Goal: Information Seeking & Learning: Learn about a topic

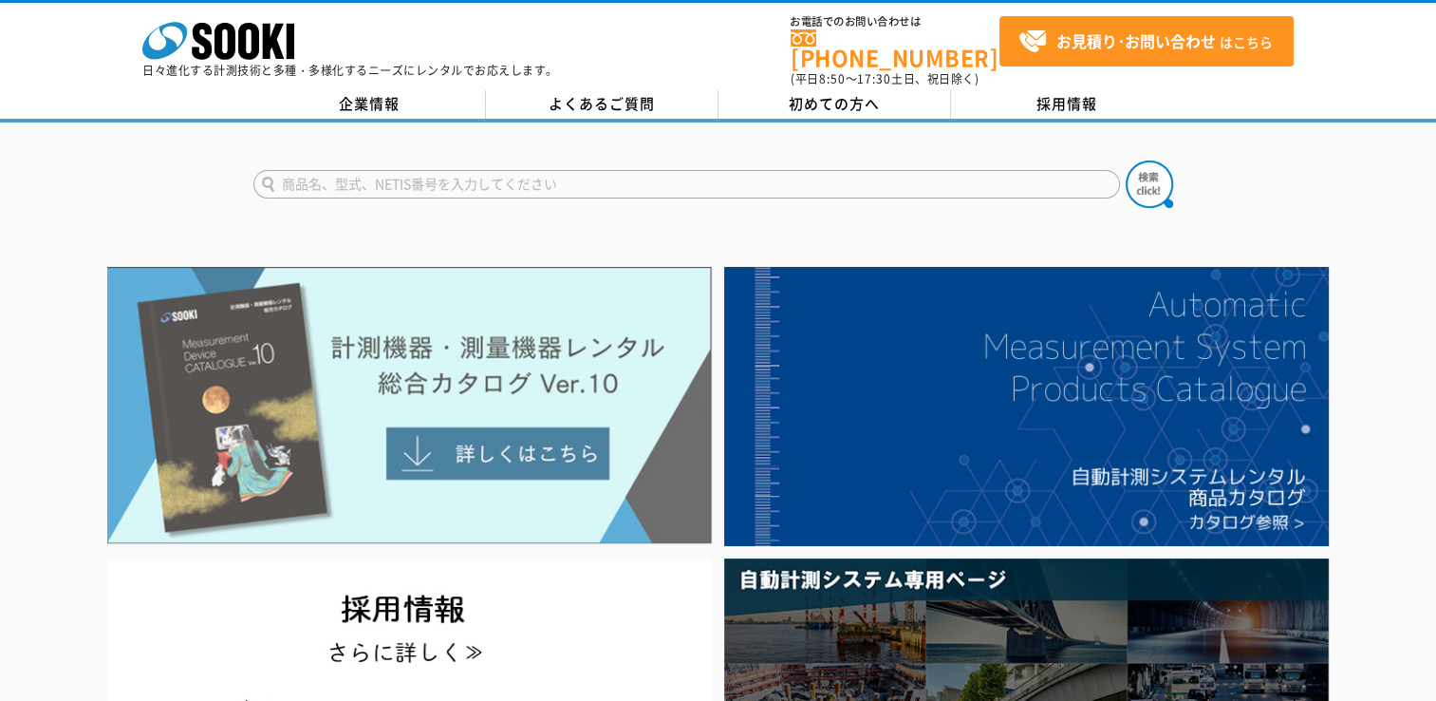
click at [484, 443] on img at bounding box center [409, 405] width 605 height 277
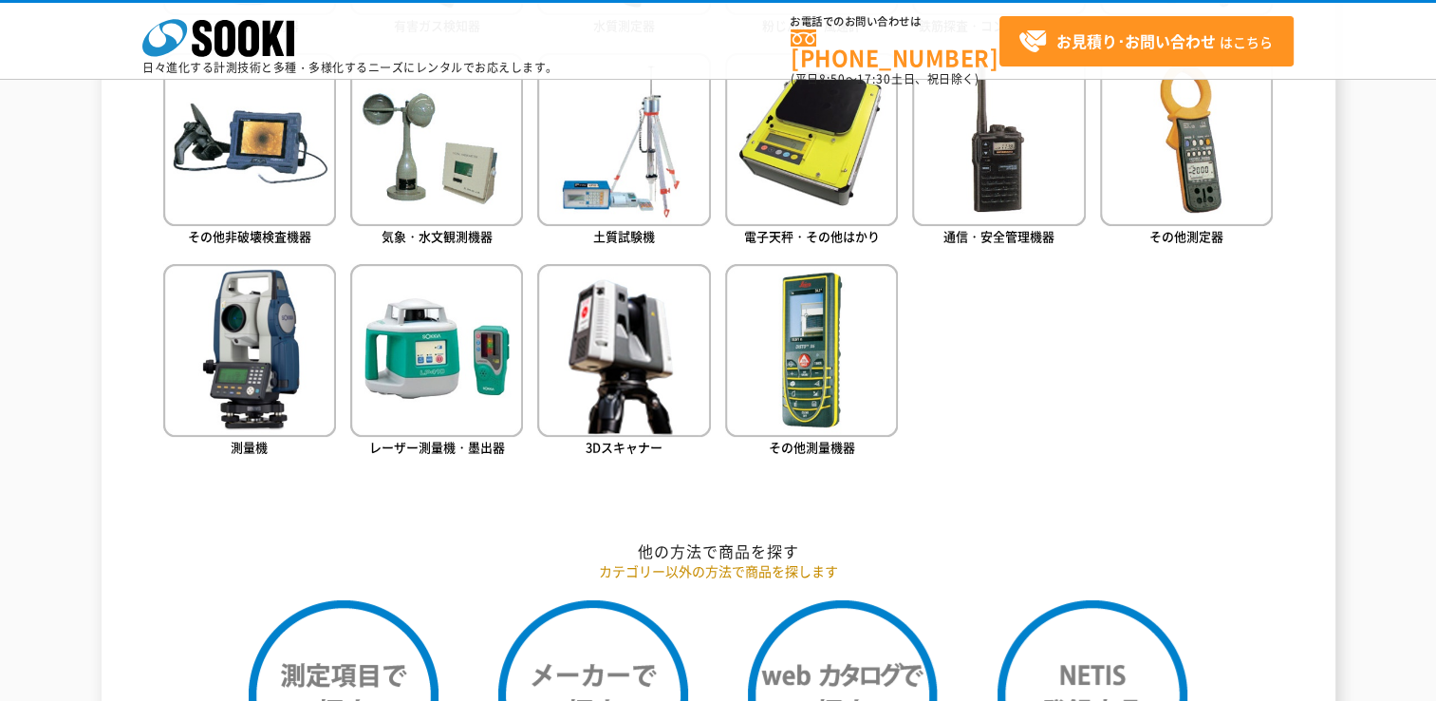
scroll to position [1139, 0]
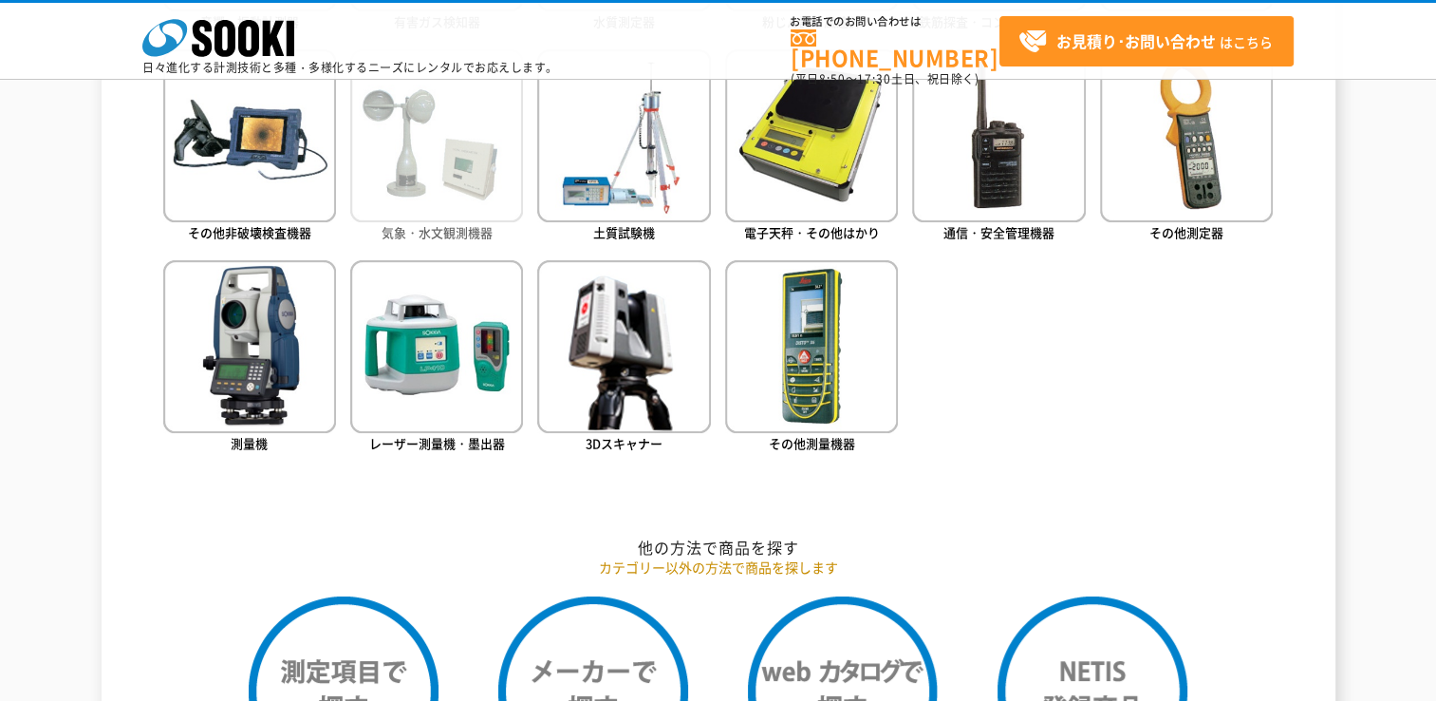
click at [440, 218] on img at bounding box center [436, 135] width 173 height 173
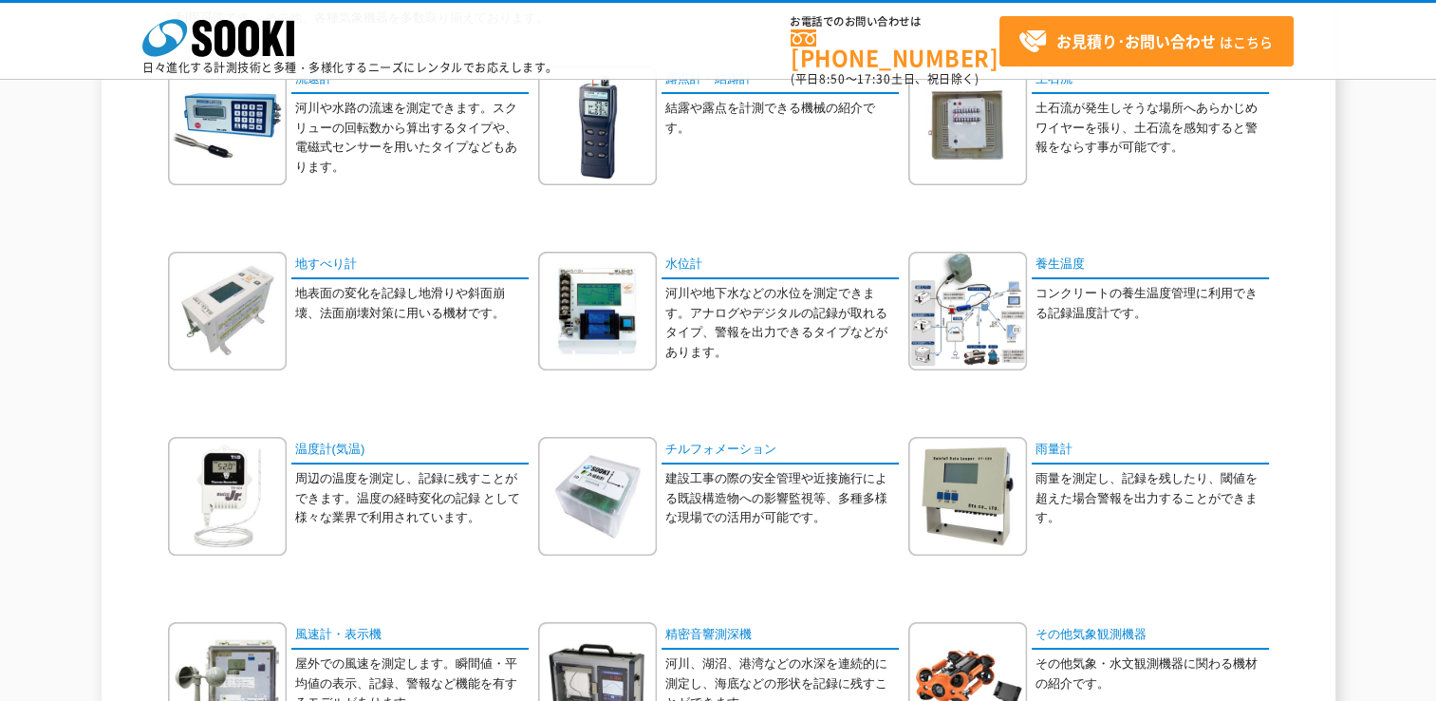
scroll to position [285, 0]
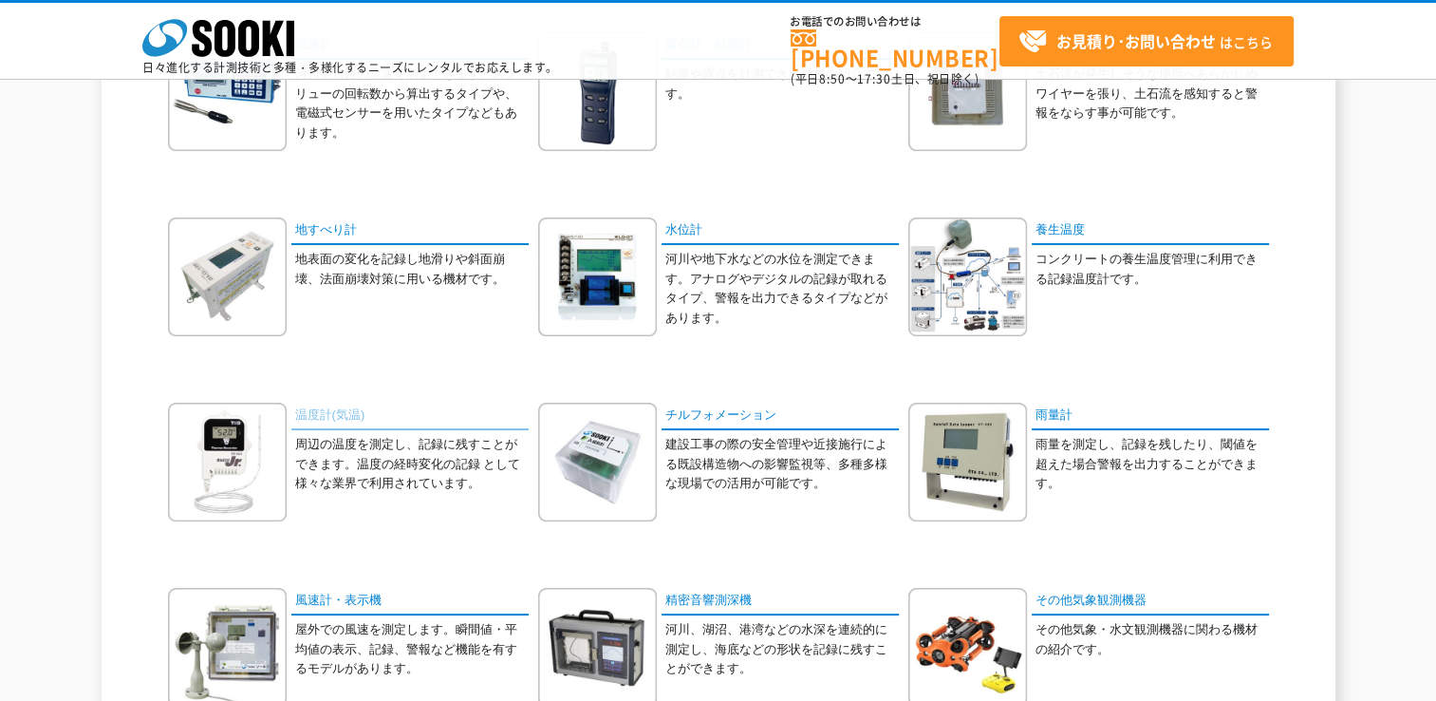
click at [342, 418] on link "温度計(気温)" at bounding box center [409, 416] width 237 height 28
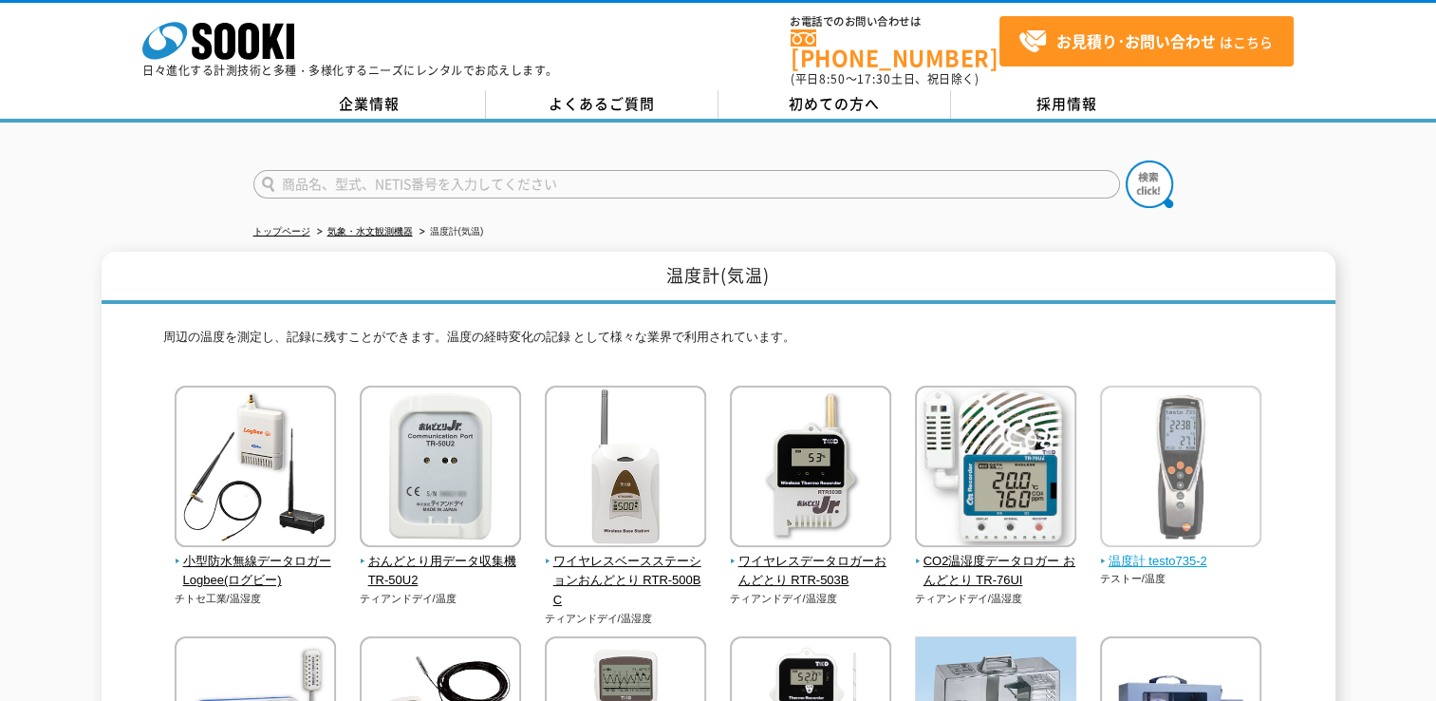
click at [1168, 551] on span "温度計 testo735-2" at bounding box center [1181, 561] width 162 height 20
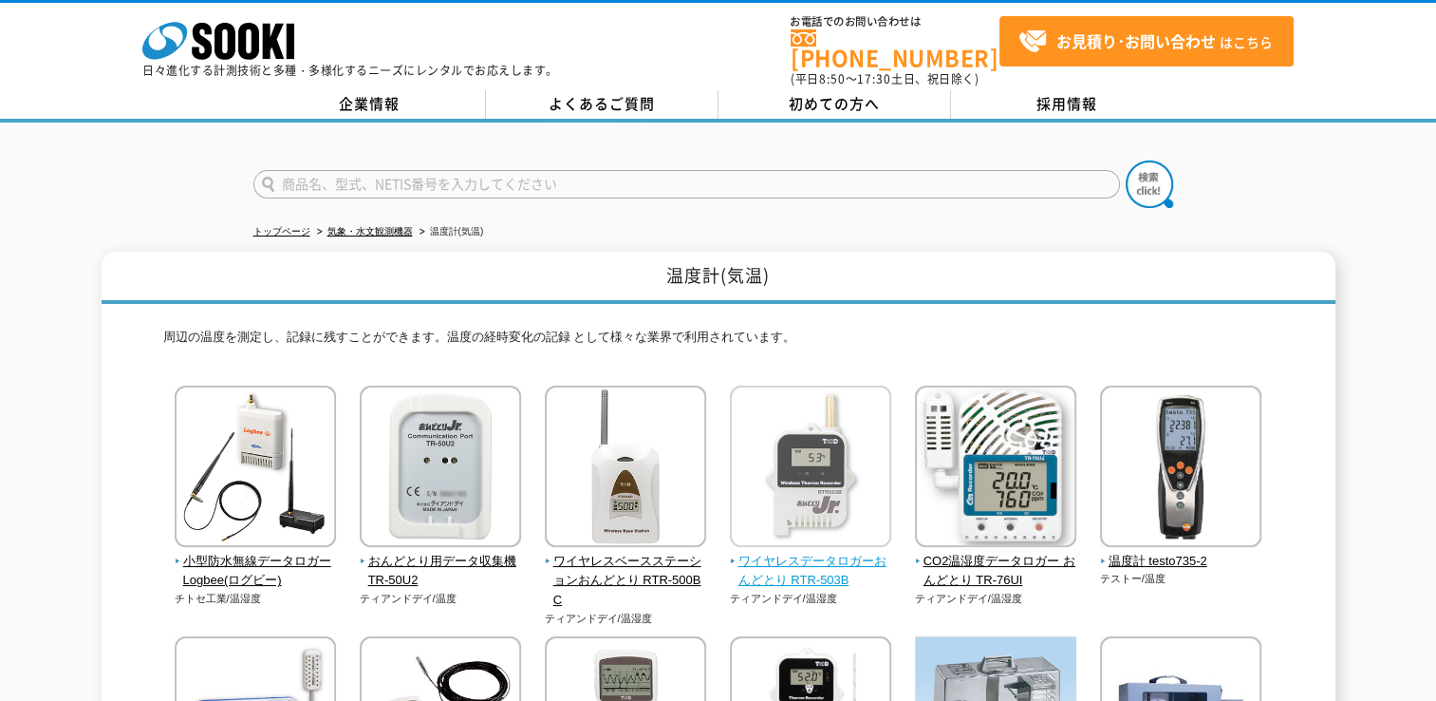
click at [810, 551] on span "ワイヤレスデータロガーおんどとり RTR-503B" at bounding box center [811, 571] width 162 height 40
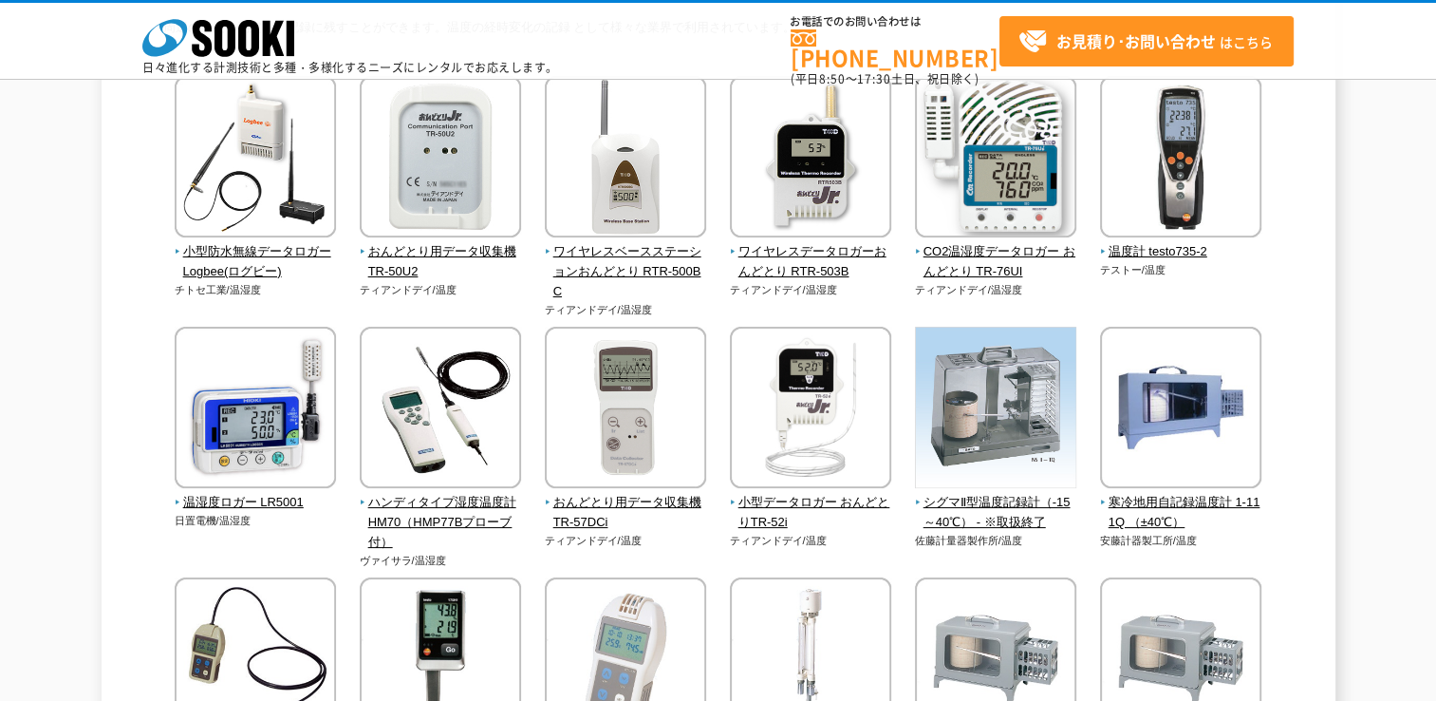
scroll to position [190, 0]
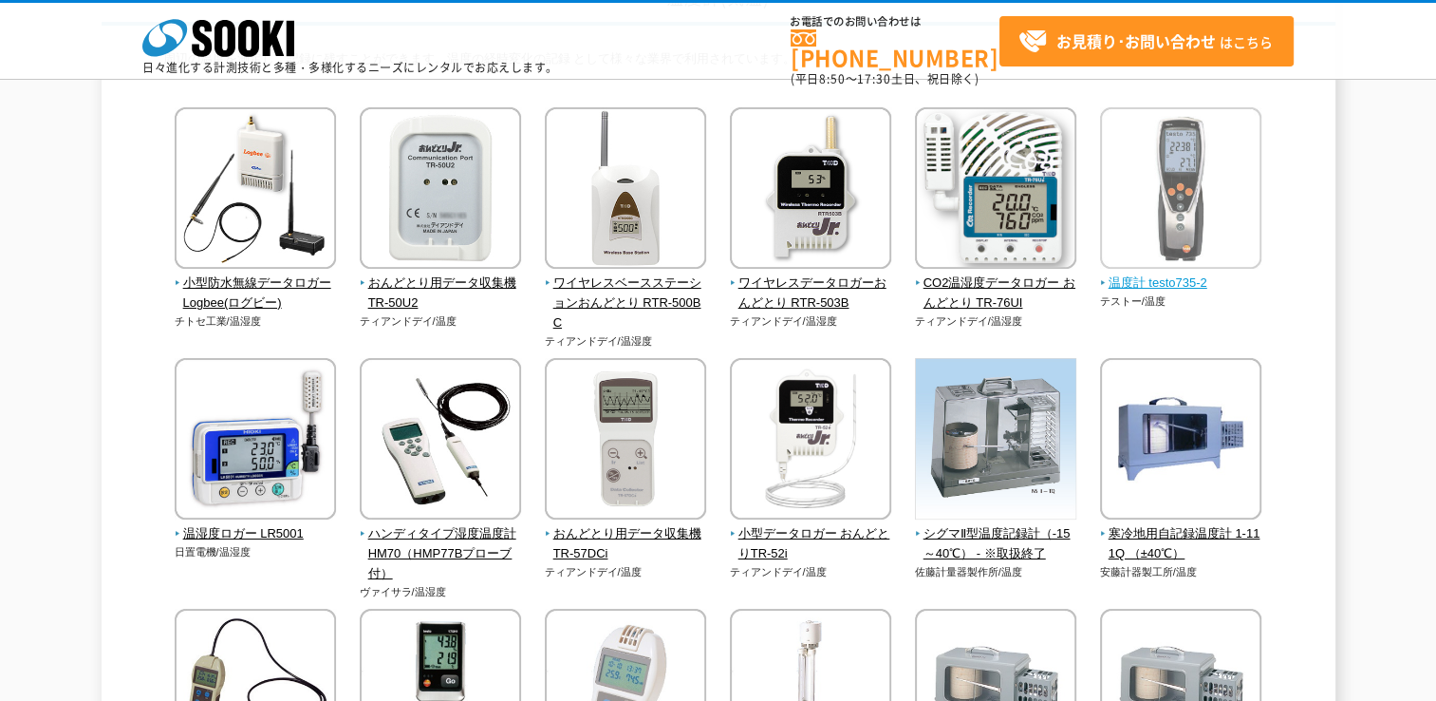
click at [1150, 285] on span "温度計 testo735-2" at bounding box center [1181, 283] width 162 height 20
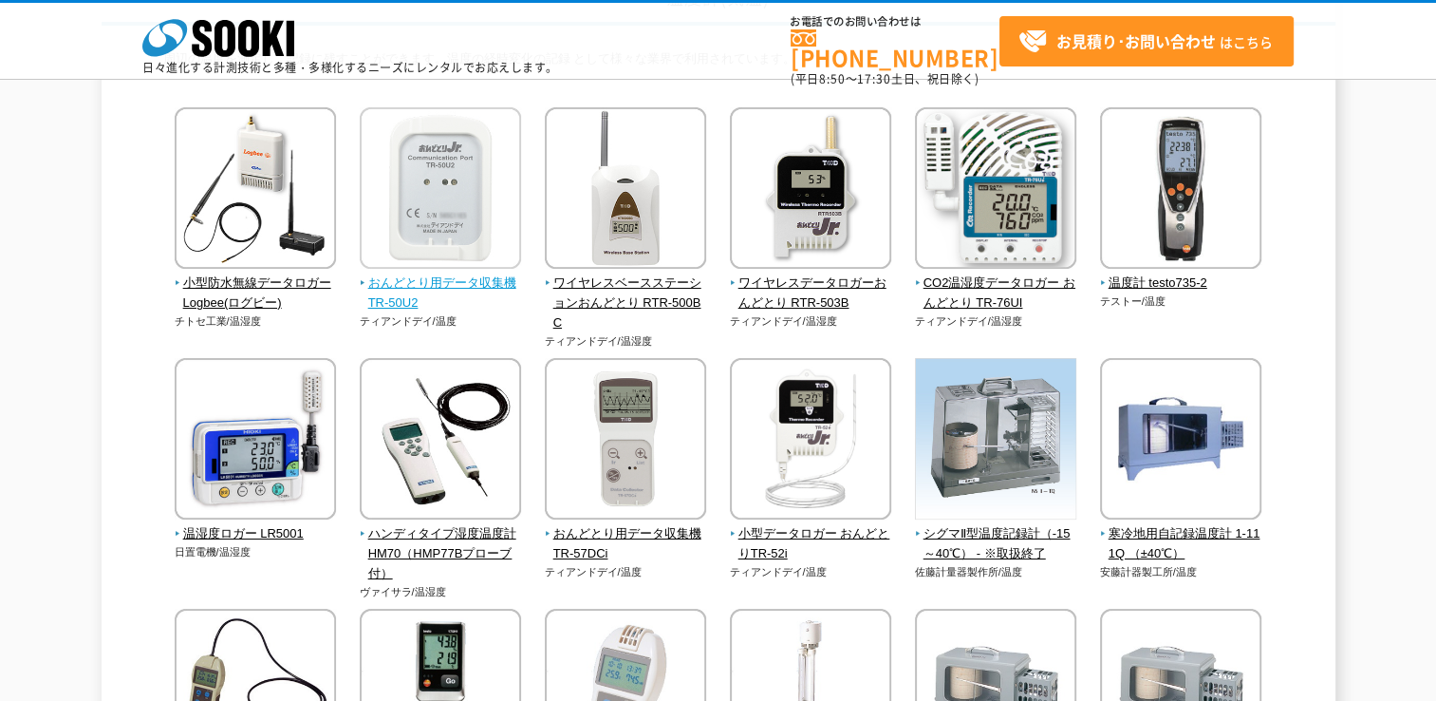
scroll to position [0, 0]
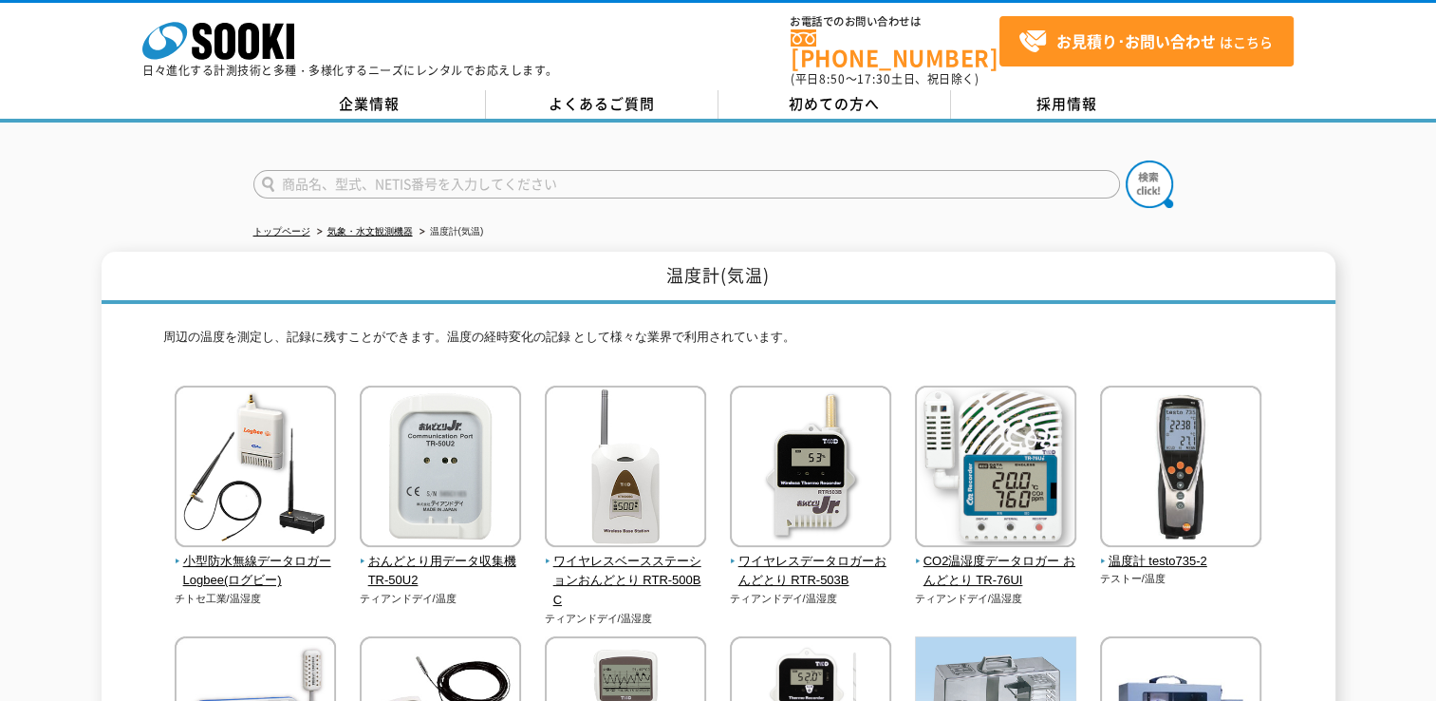
click at [572, 177] on input "text" at bounding box center [686, 184] width 867 height 28
type input "校正"
click at [1126, 160] on button at bounding box center [1149, 183] width 47 height 47
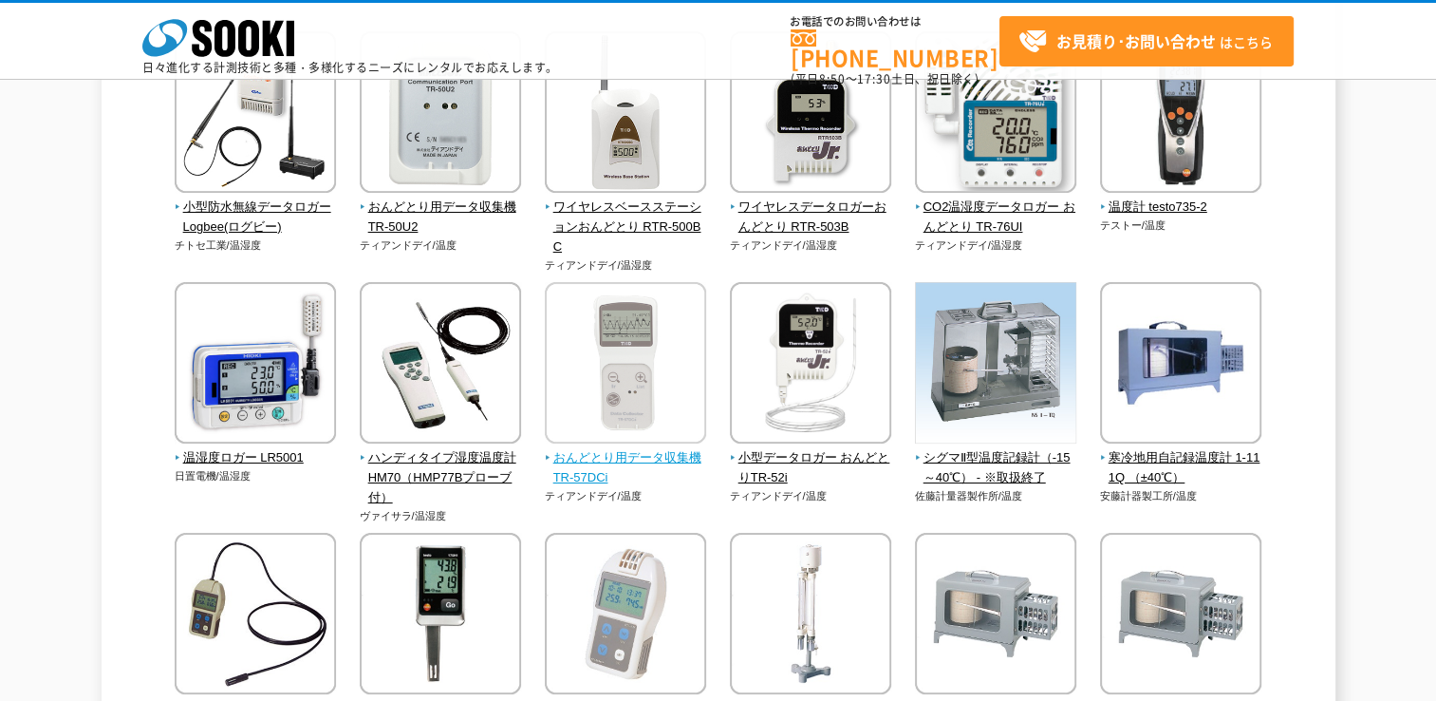
scroll to position [285, 0]
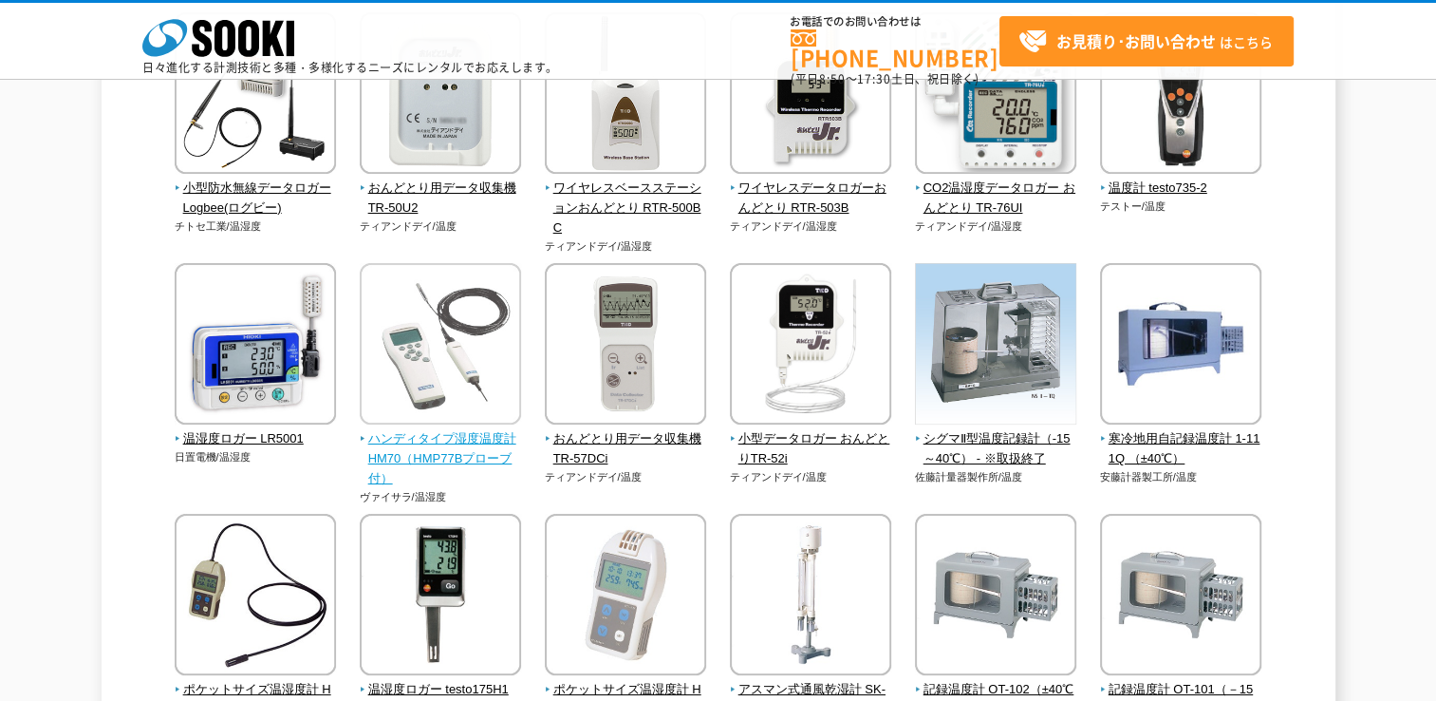
click at [396, 439] on span "ハンディタイプ湿度温度計 HM70（HMP77Bプローブ付）" at bounding box center [441, 458] width 162 height 59
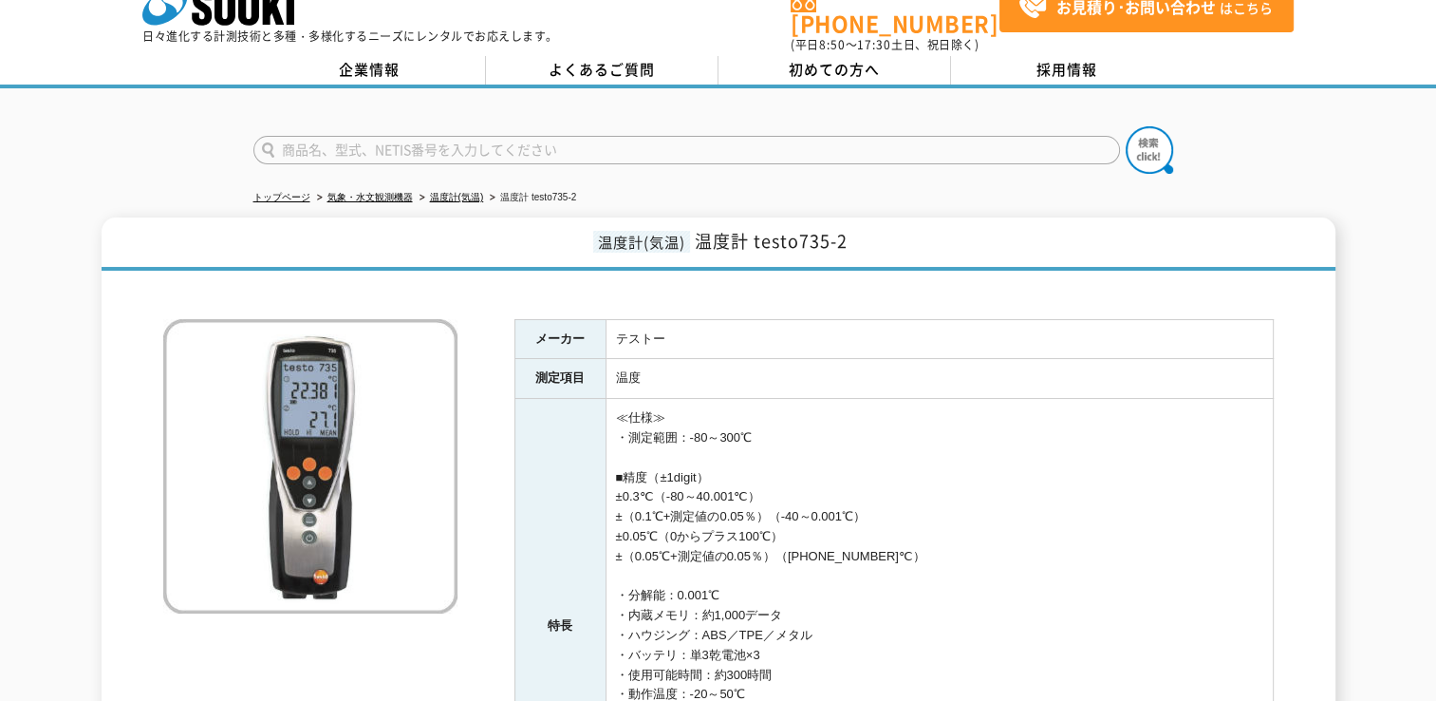
scroll to position [95, 0]
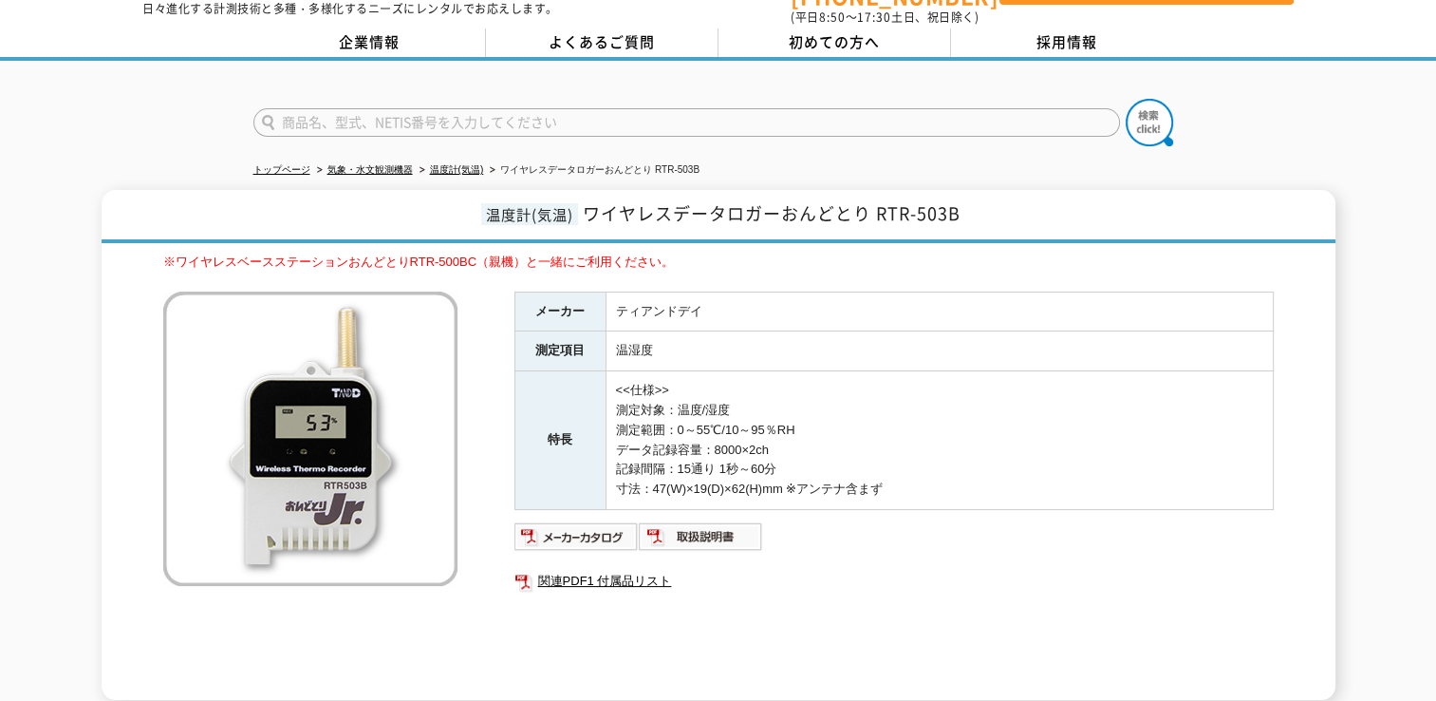
scroll to position [95, 0]
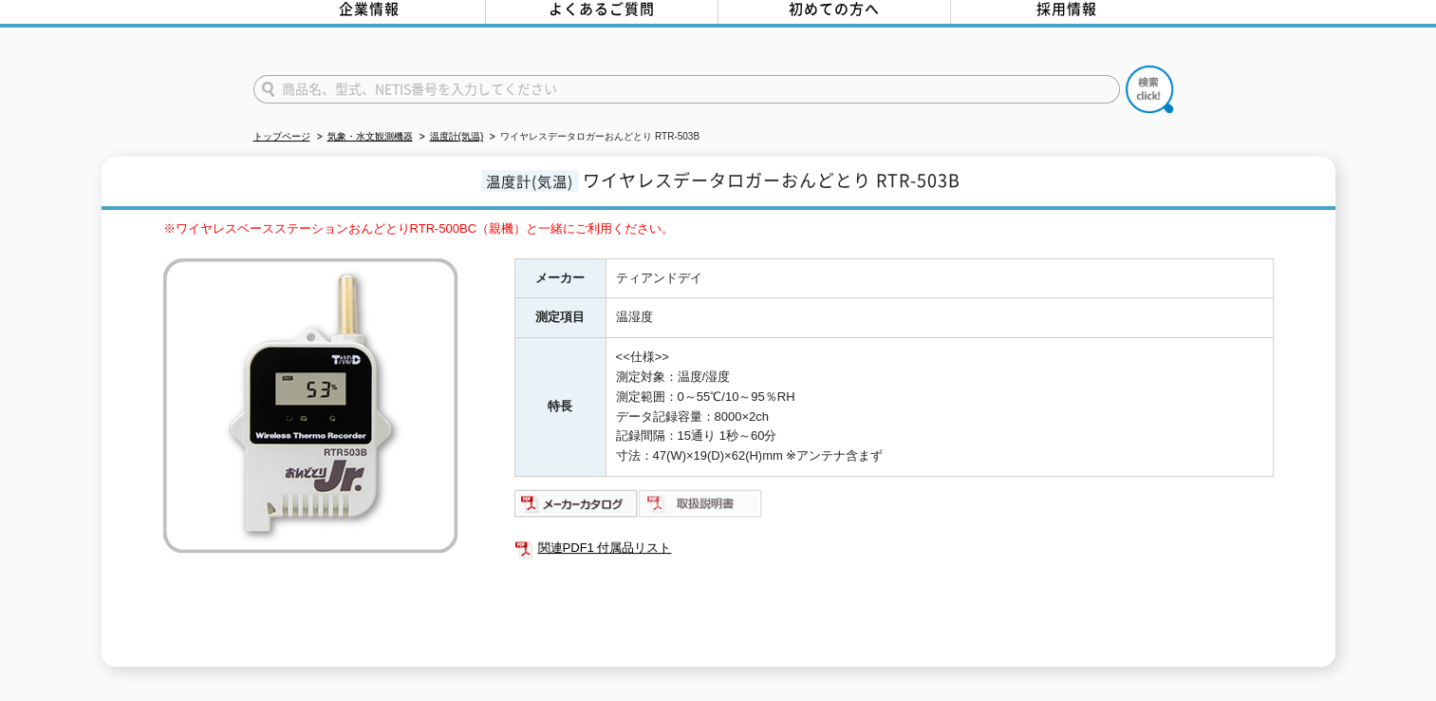
click at [679, 495] on img at bounding box center [701, 503] width 124 height 30
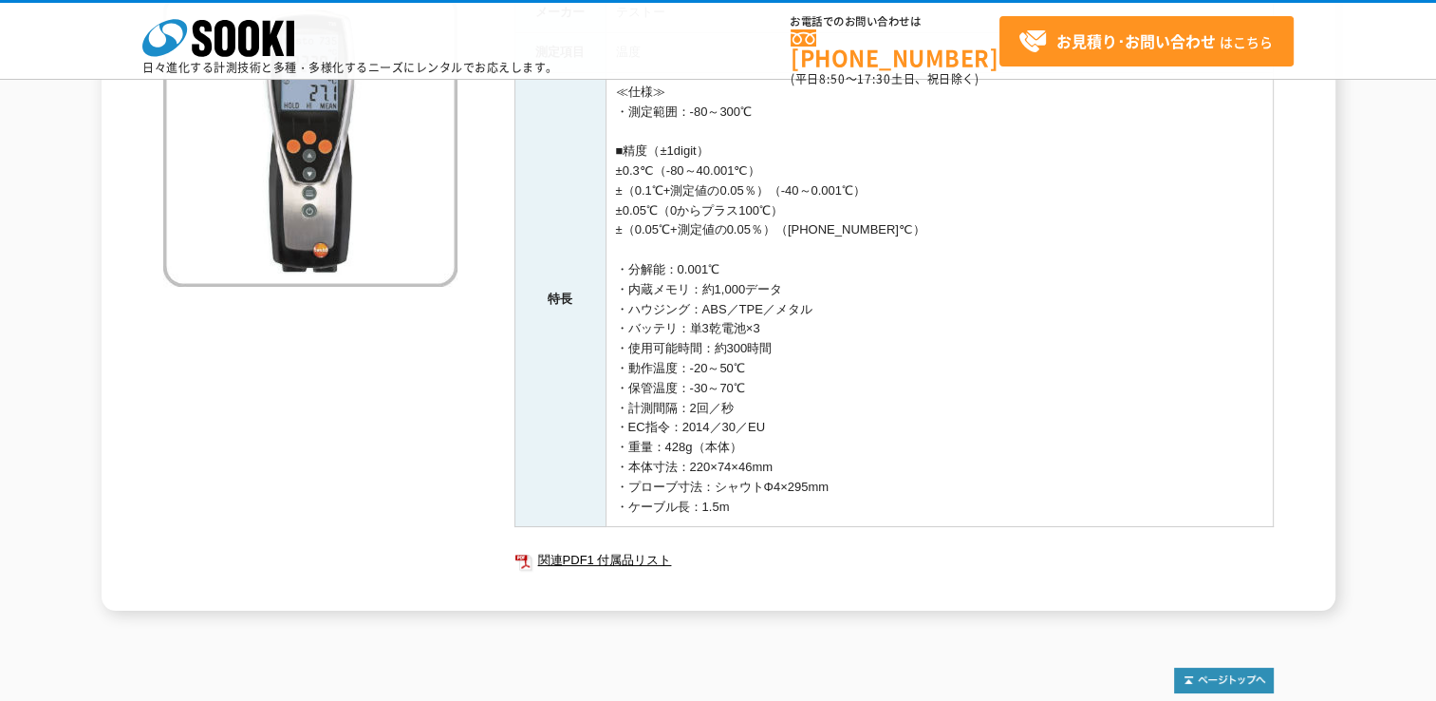
scroll to position [261, 0]
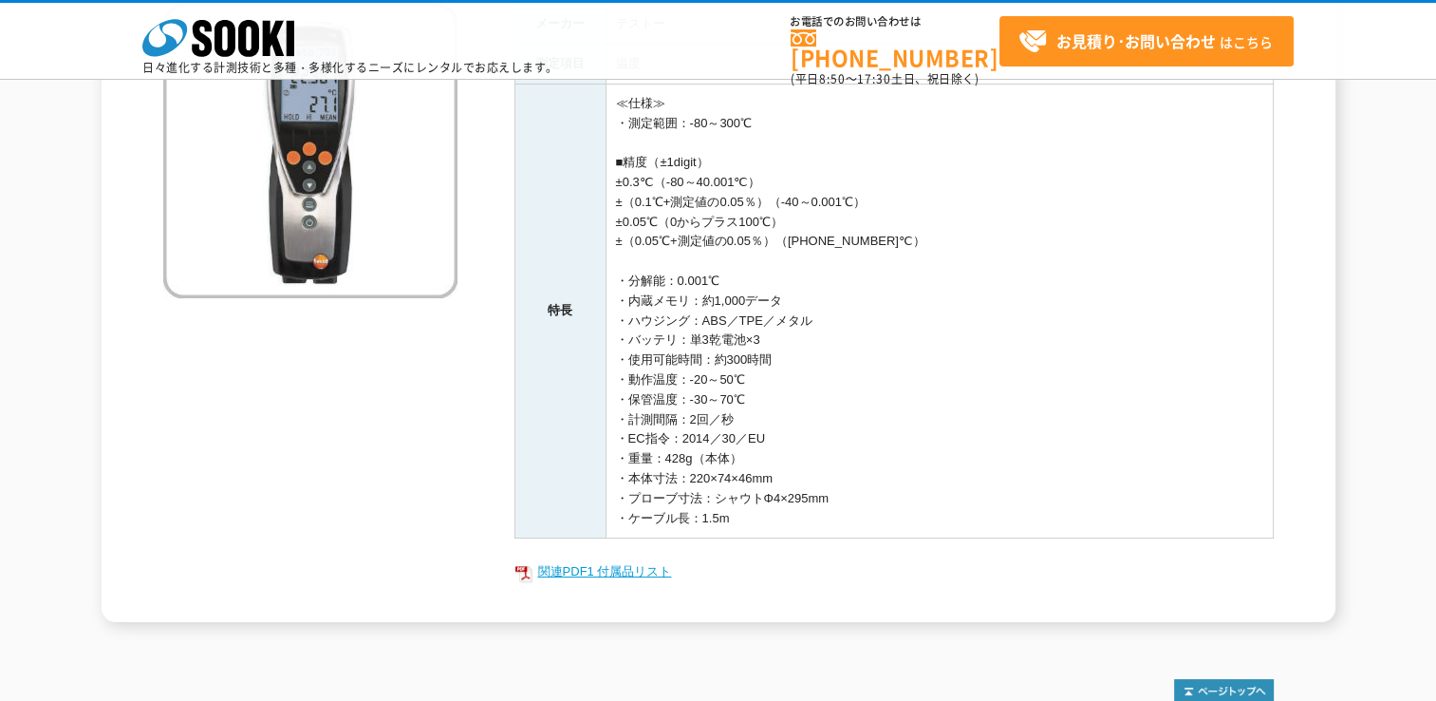
click at [634, 570] on link "関連PDF1 付属品リスト" at bounding box center [893, 571] width 759 height 25
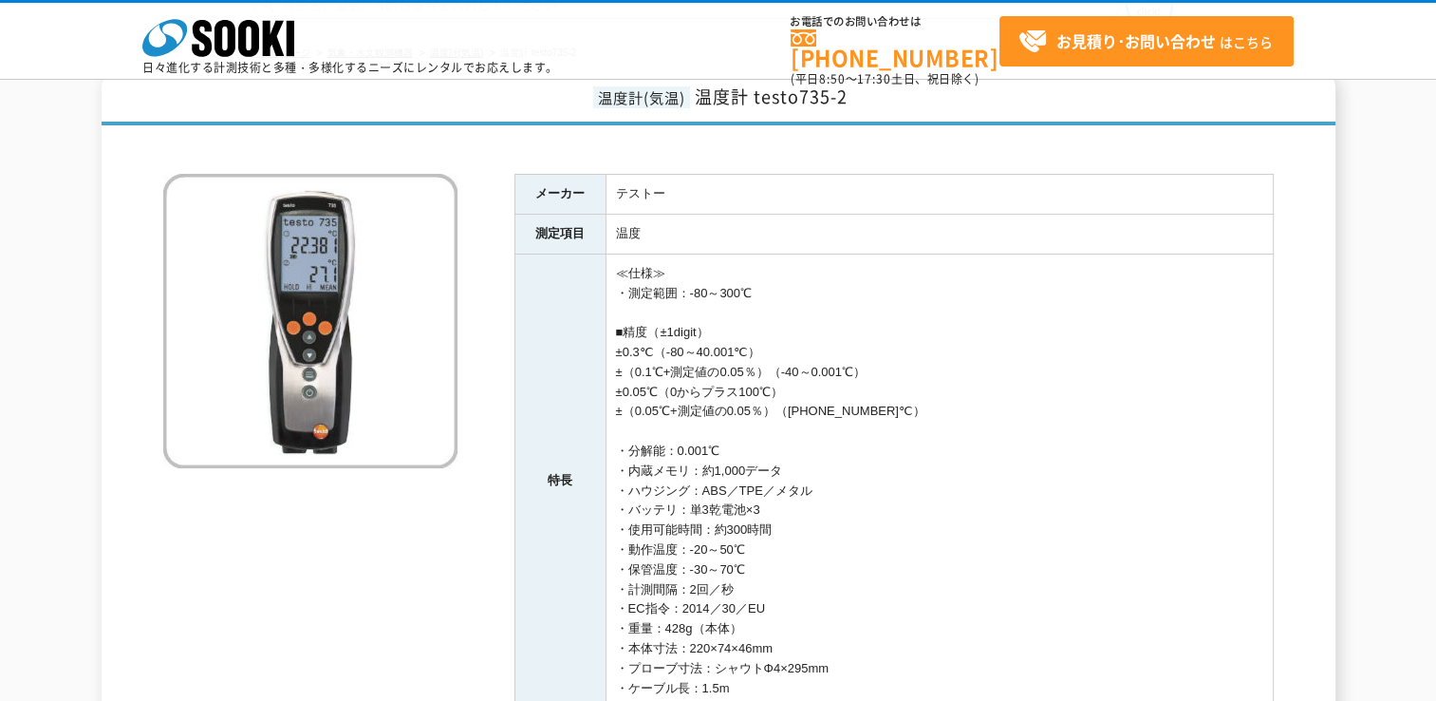
scroll to position [190, 0]
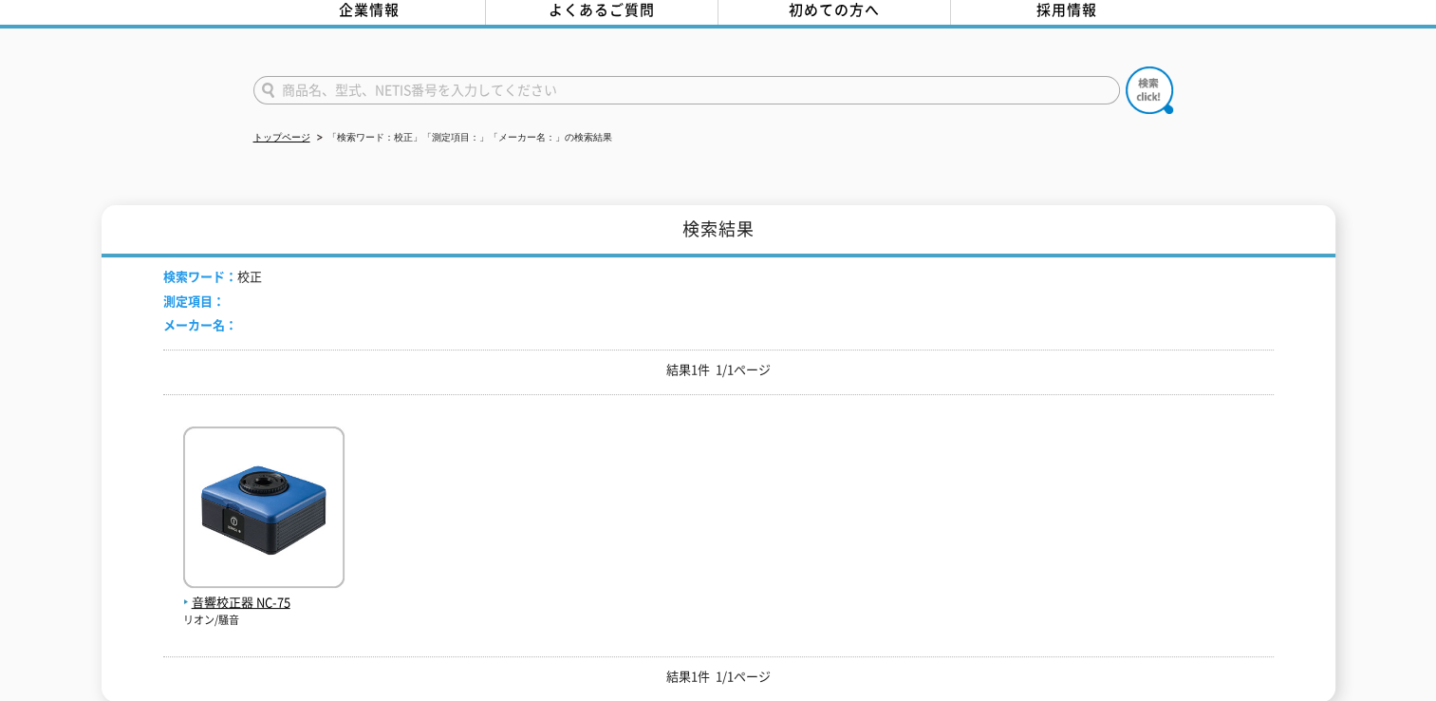
scroll to position [190, 0]
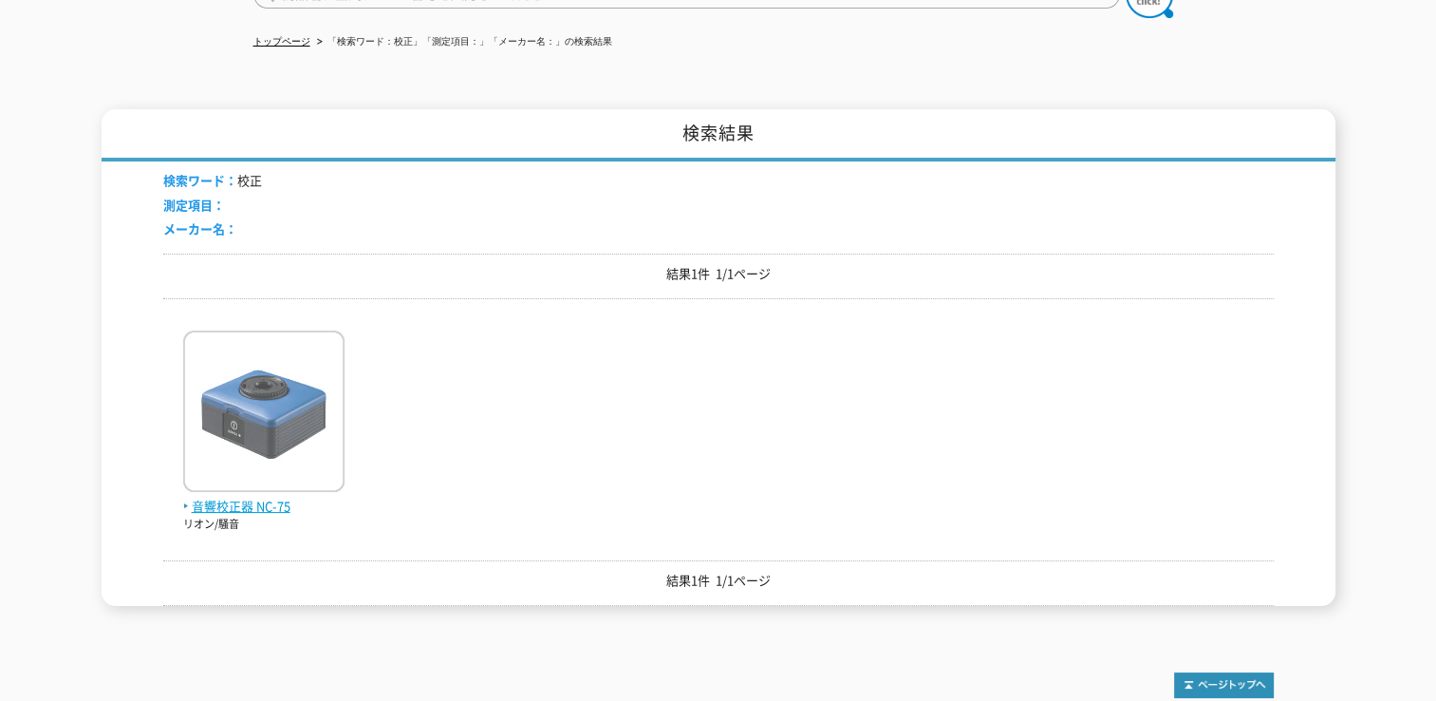
click at [271, 425] on img at bounding box center [263, 413] width 161 height 166
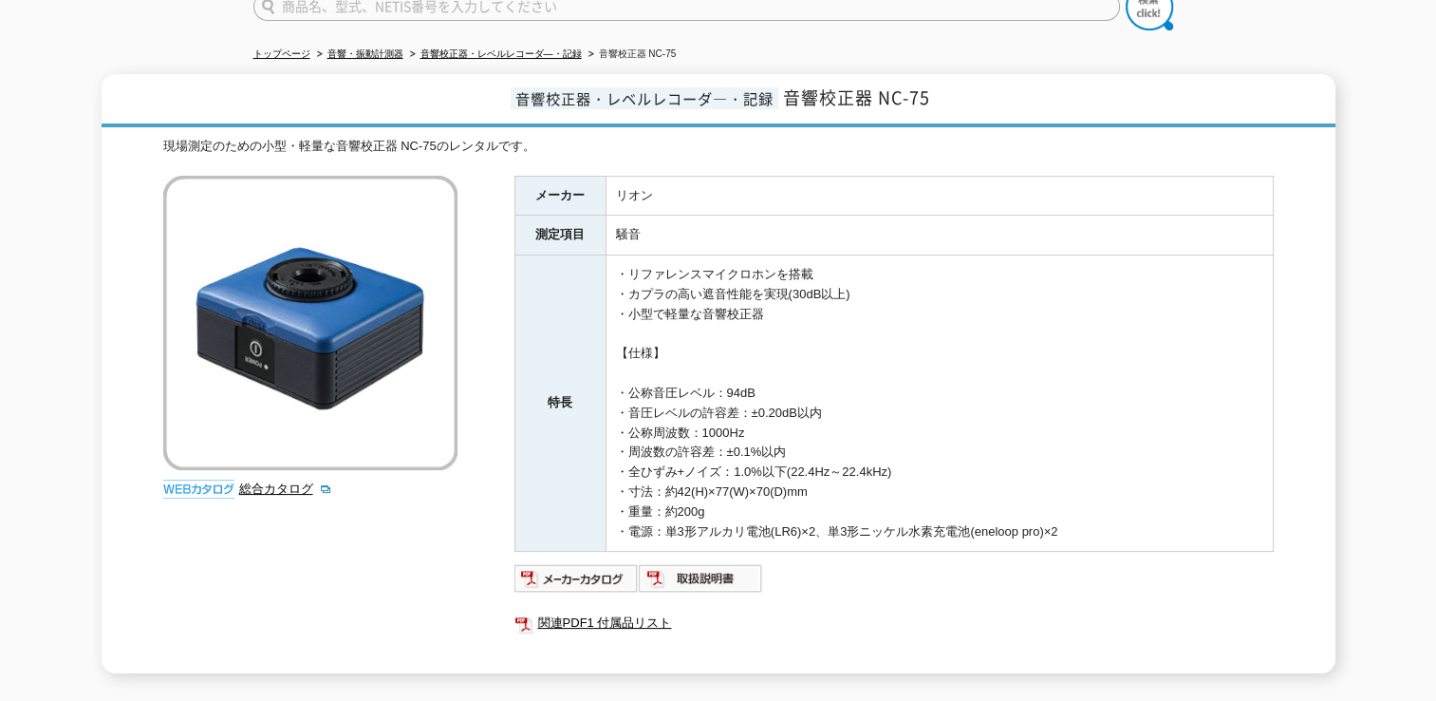
scroll to position [190, 0]
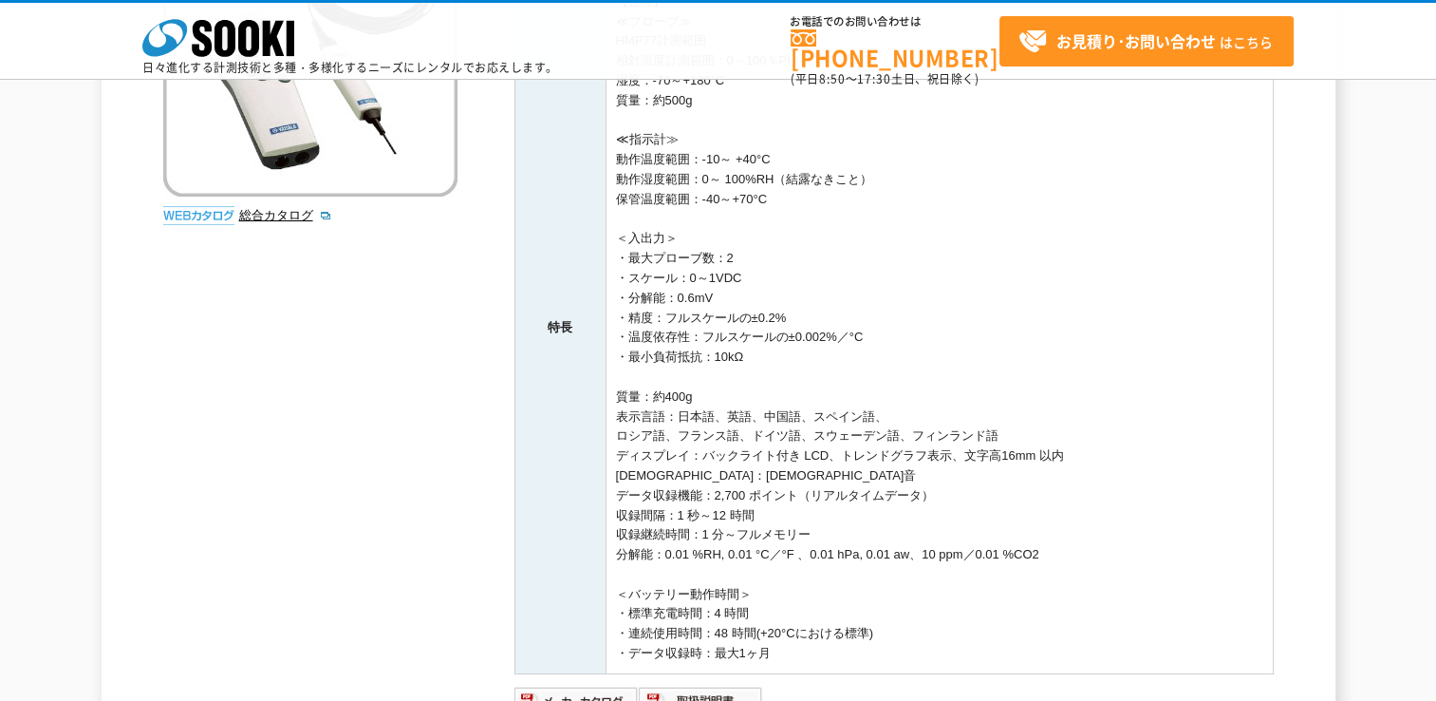
scroll to position [285, 0]
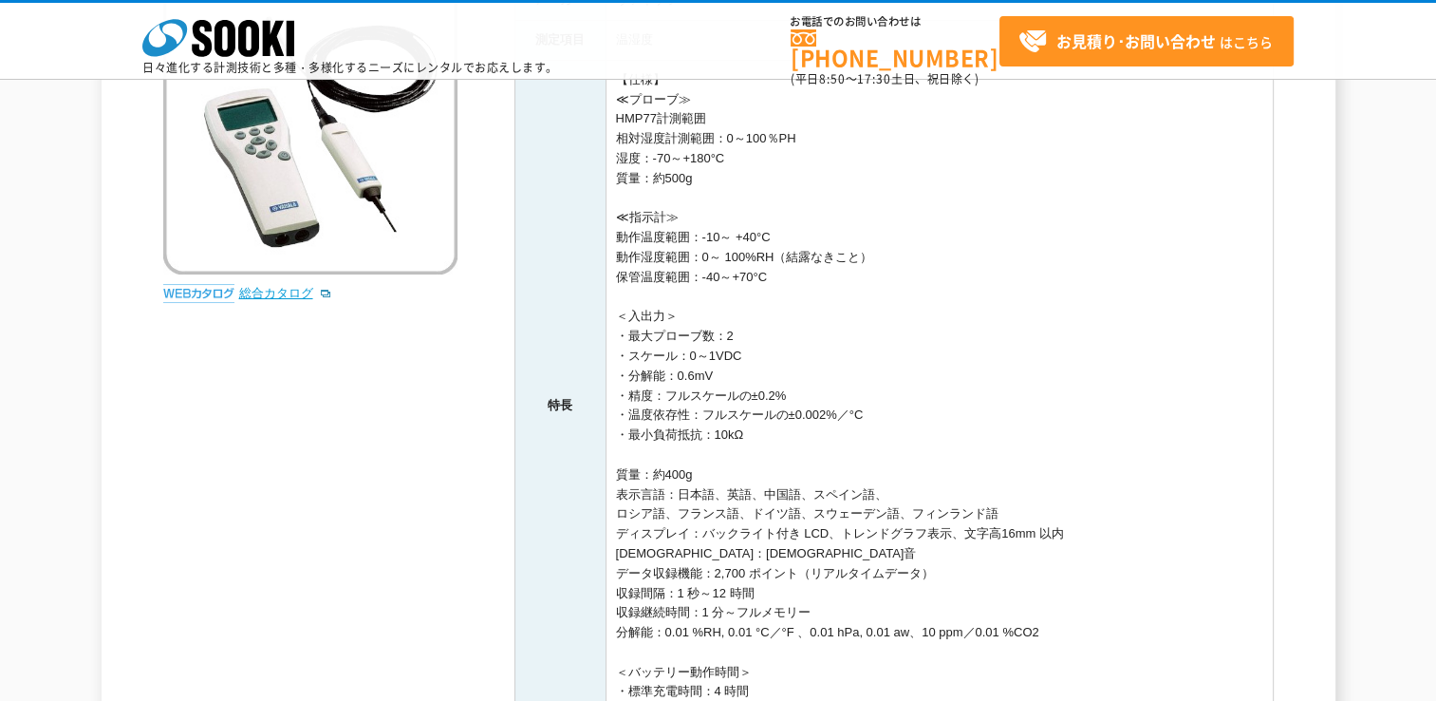
click at [290, 298] on link "総合カタログ" at bounding box center [285, 293] width 93 height 14
